Goal: Task Accomplishment & Management: Complete application form

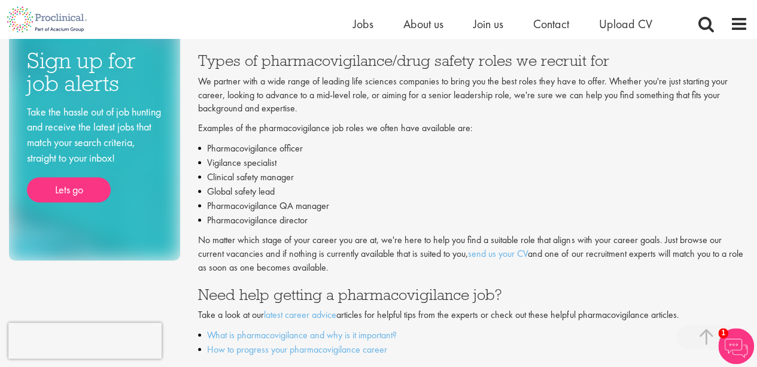
scroll to position [229, 0]
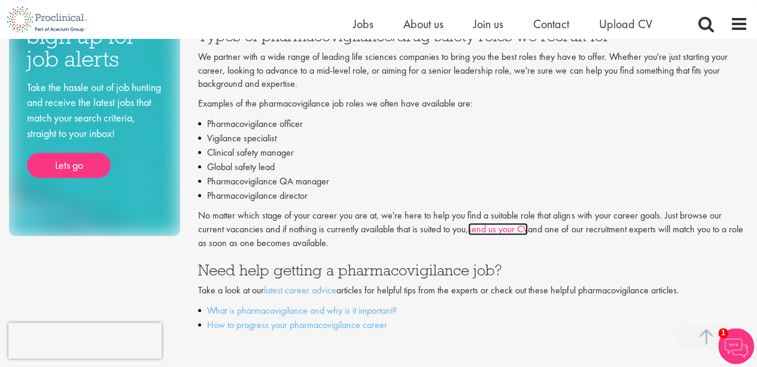
click at [502, 229] on link "send us your CV" at bounding box center [498, 229] width 60 height 13
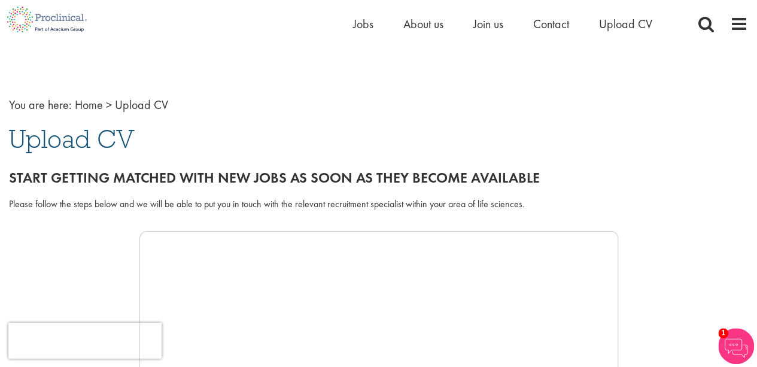
scroll to position [12, 0]
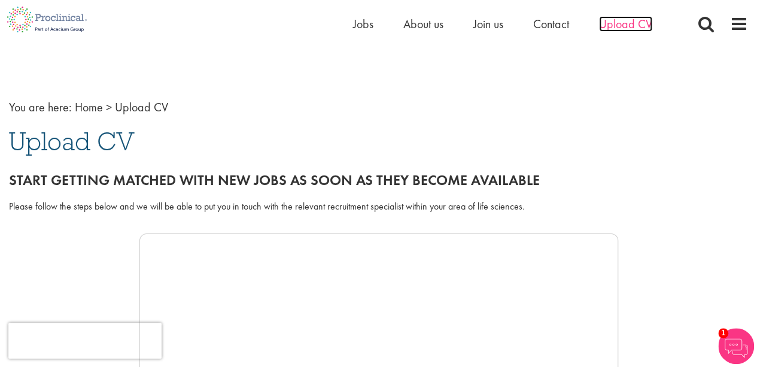
click at [616, 28] on span "Upload CV" at bounding box center [625, 24] width 53 height 16
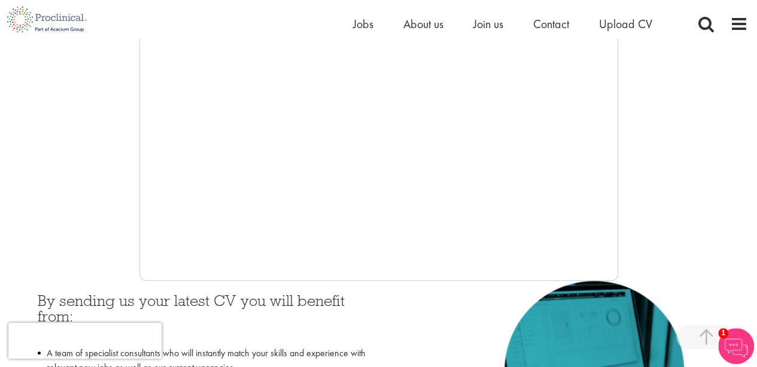
scroll to position [322, 0]
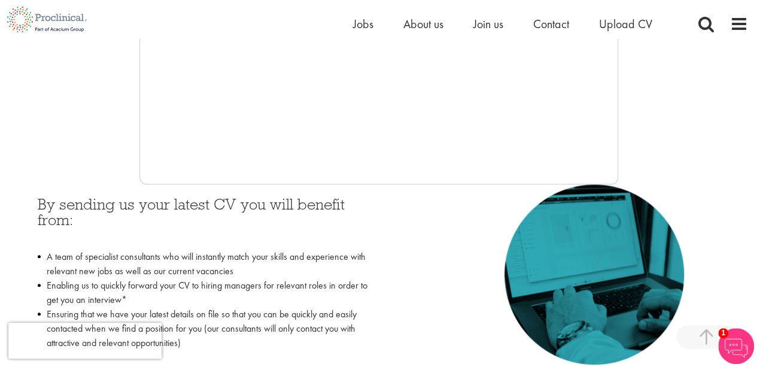
scroll to position [426, 0]
